Goal: Find contact information: Find contact information

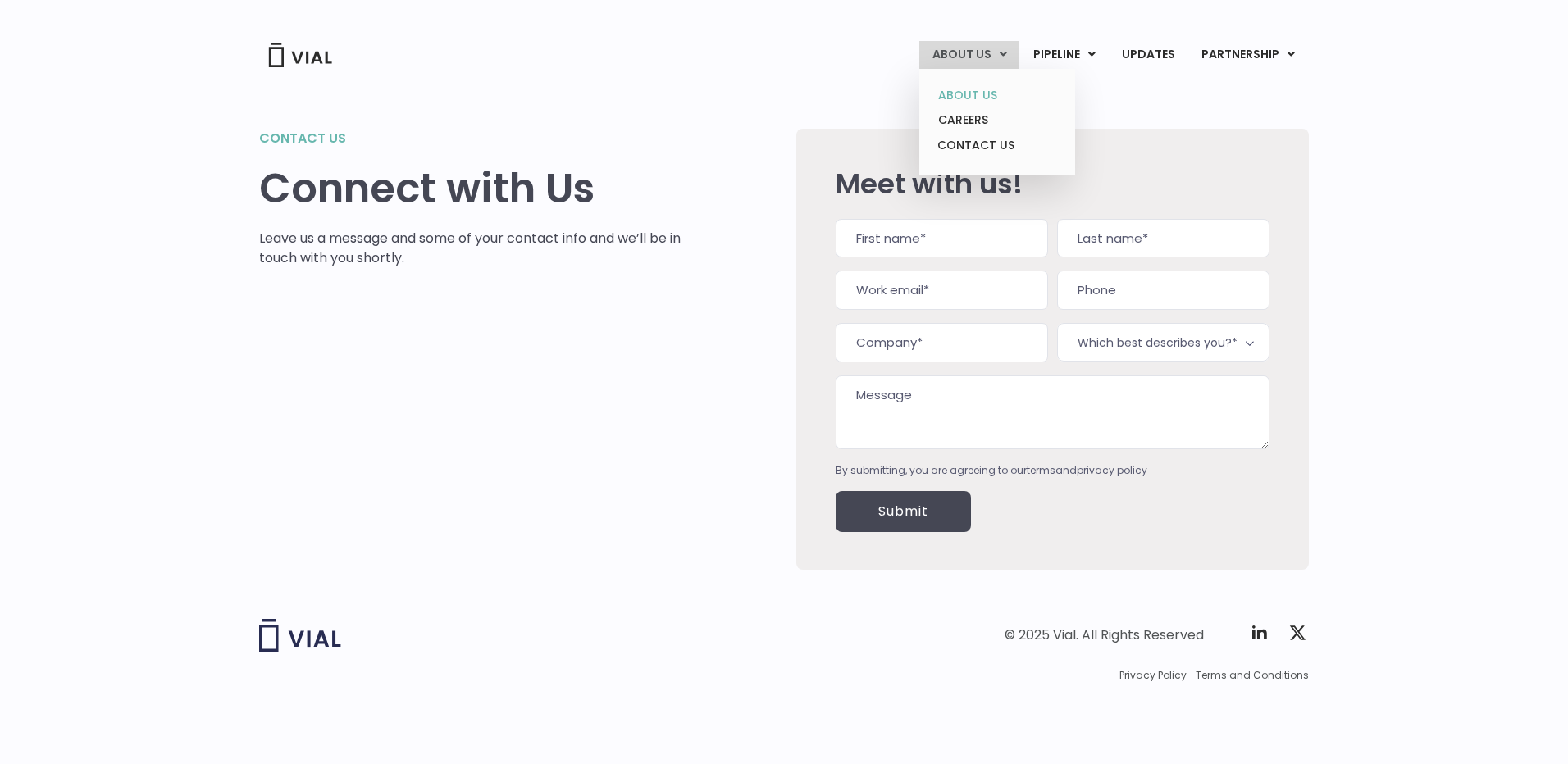
click at [979, 88] on link "ABOUT US" at bounding box center [996, 95] width 143 height 25
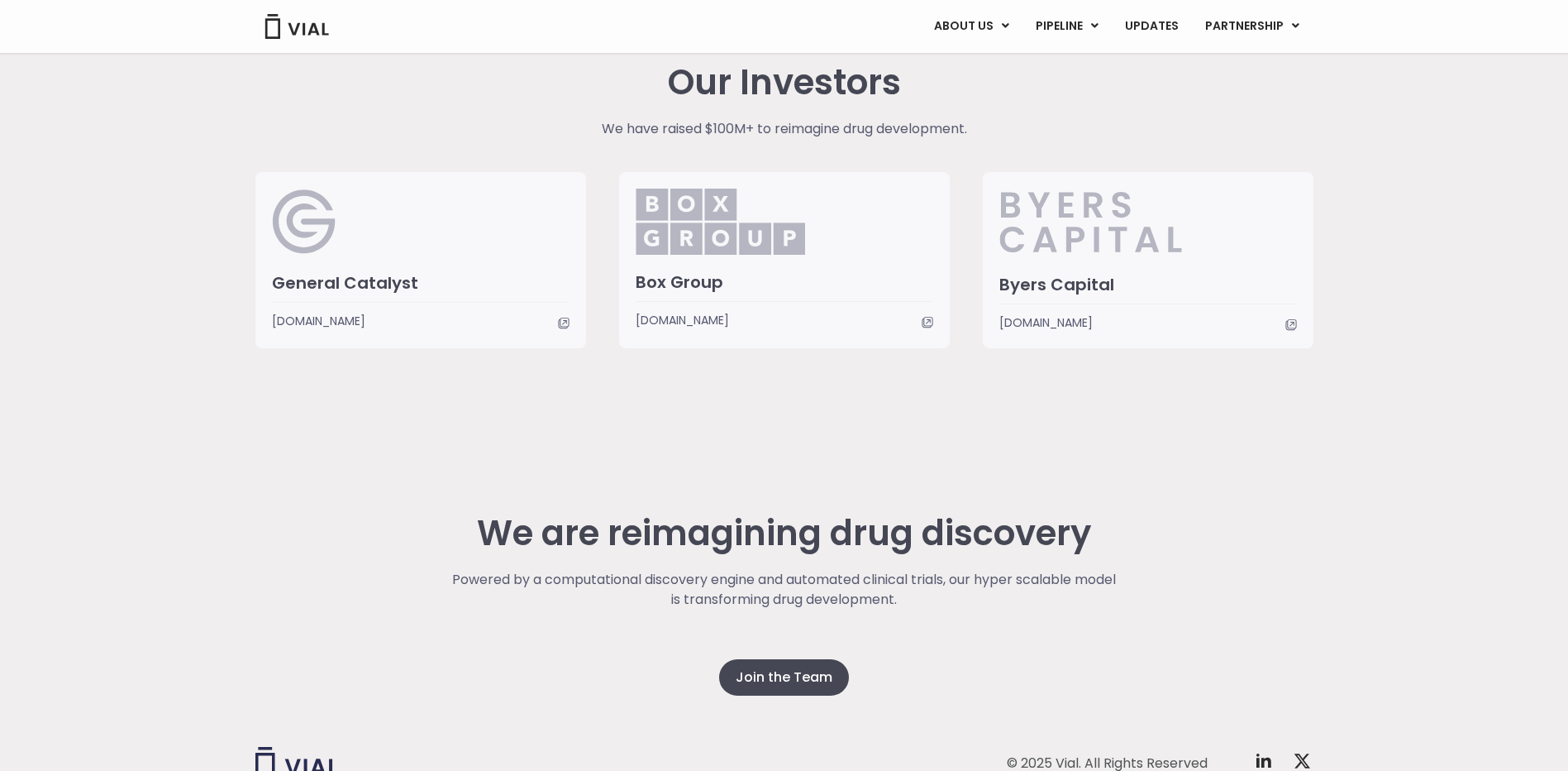
scroll to position [4075, 0]
